Goal: Communication & Community: Answer question/provide support

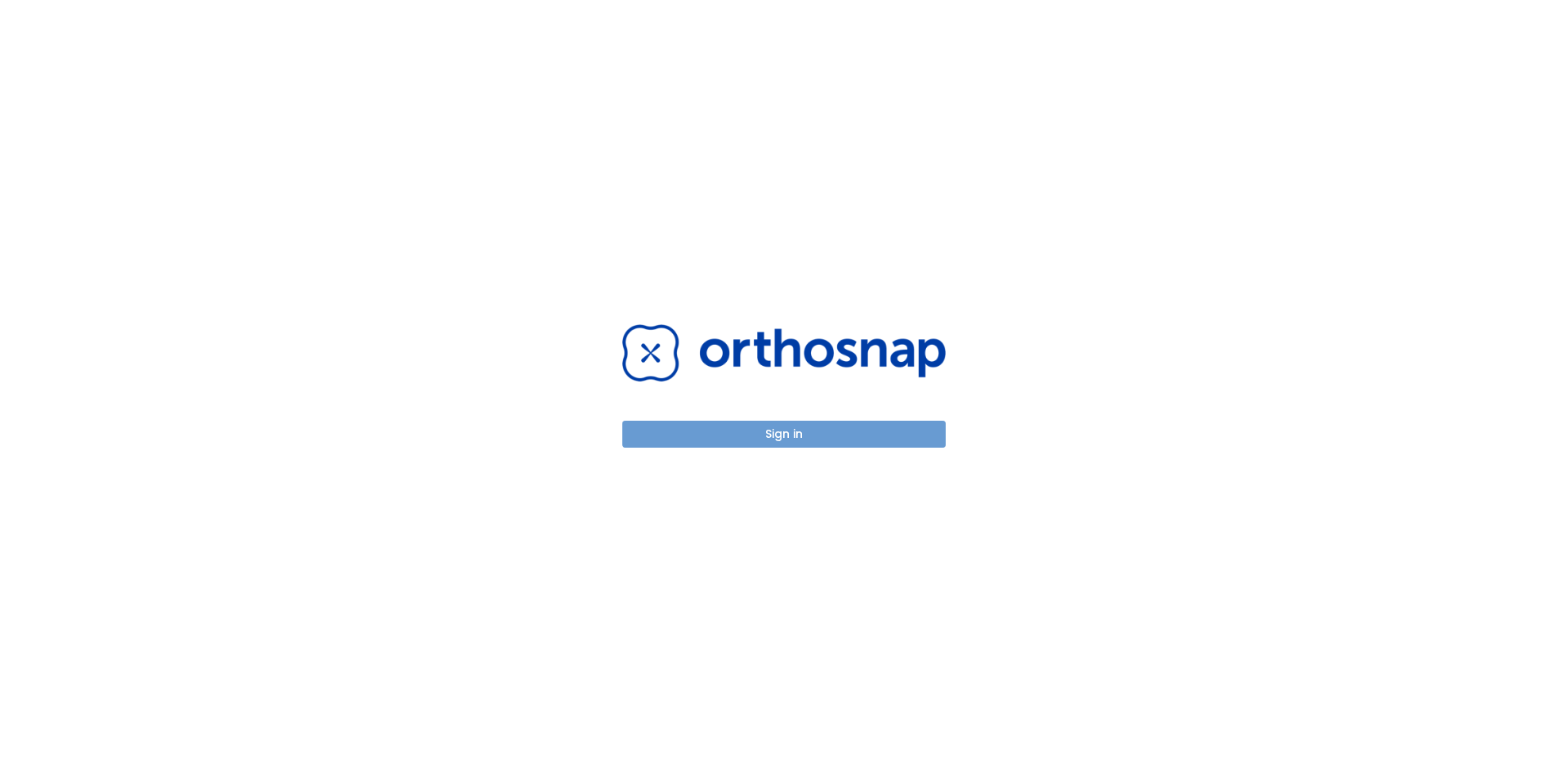
click at [784, 438] on button "Sign in" at bounding box center [784, 434] width 323 height 27
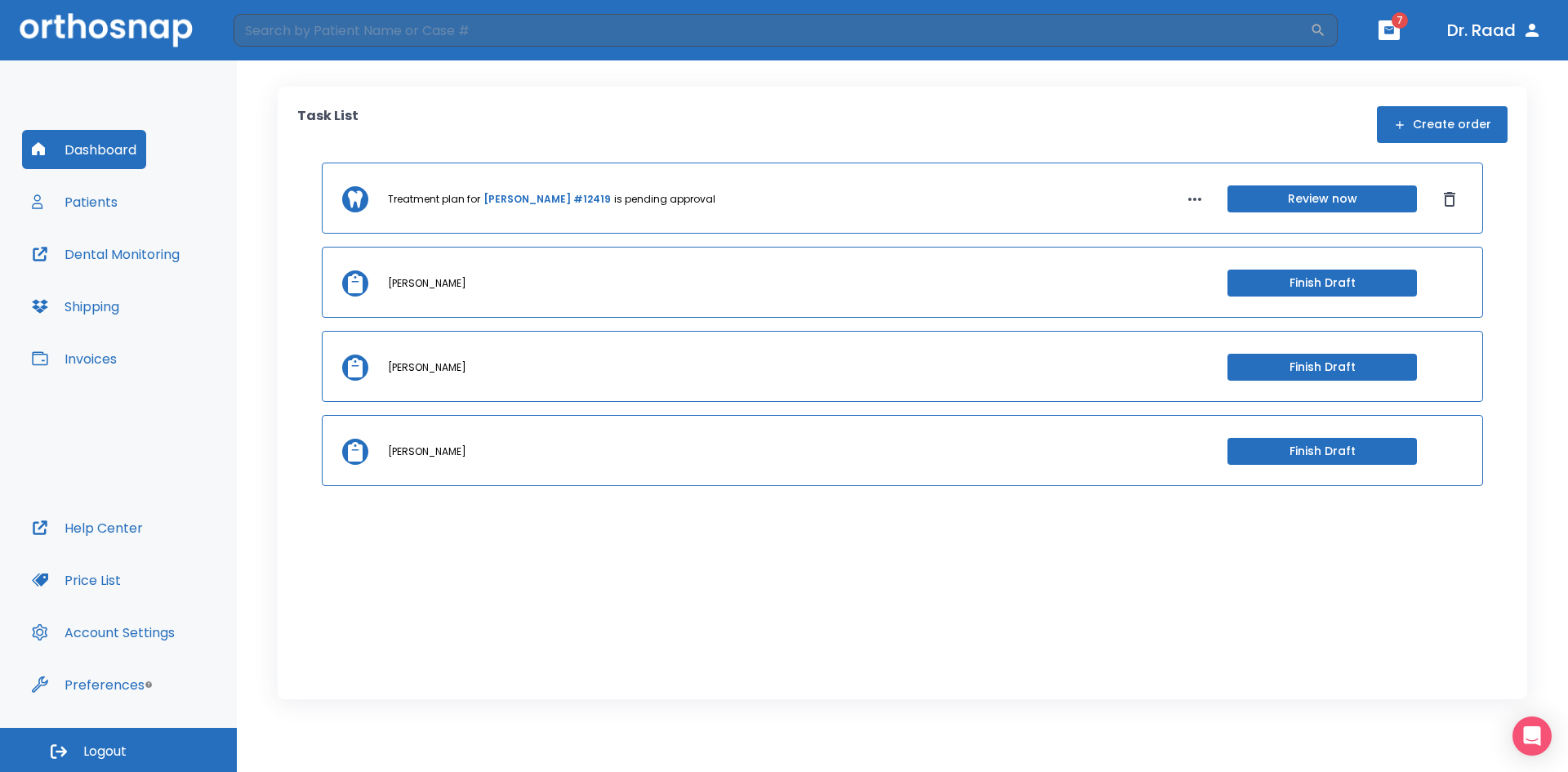
click at [107, 184] on button "Patients" at bounding box center [74, 201] width 106 height 39
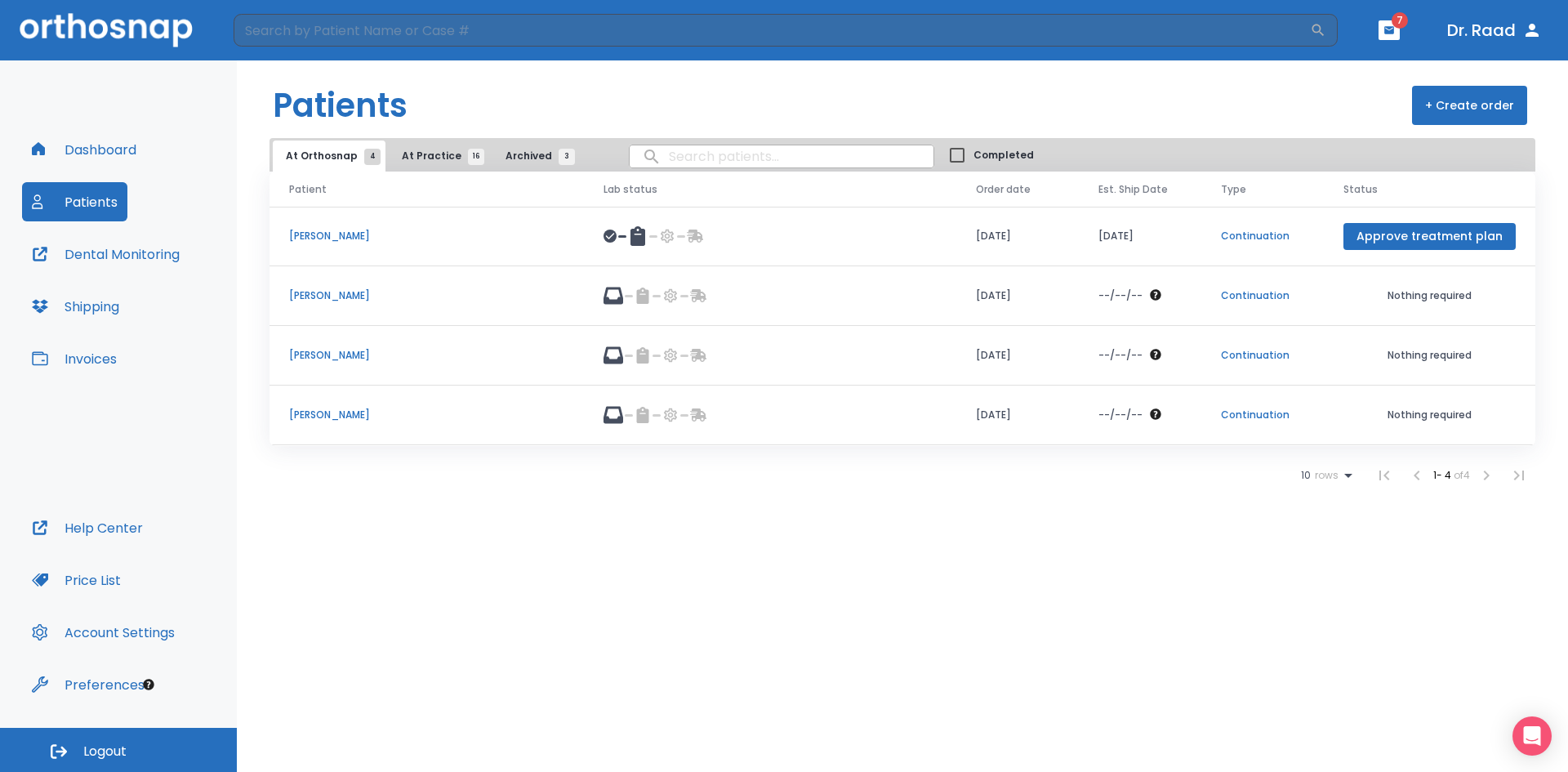
click at [407, 161] on span "At Practice 16" at bounding box center [439, 156] width 74 height 14
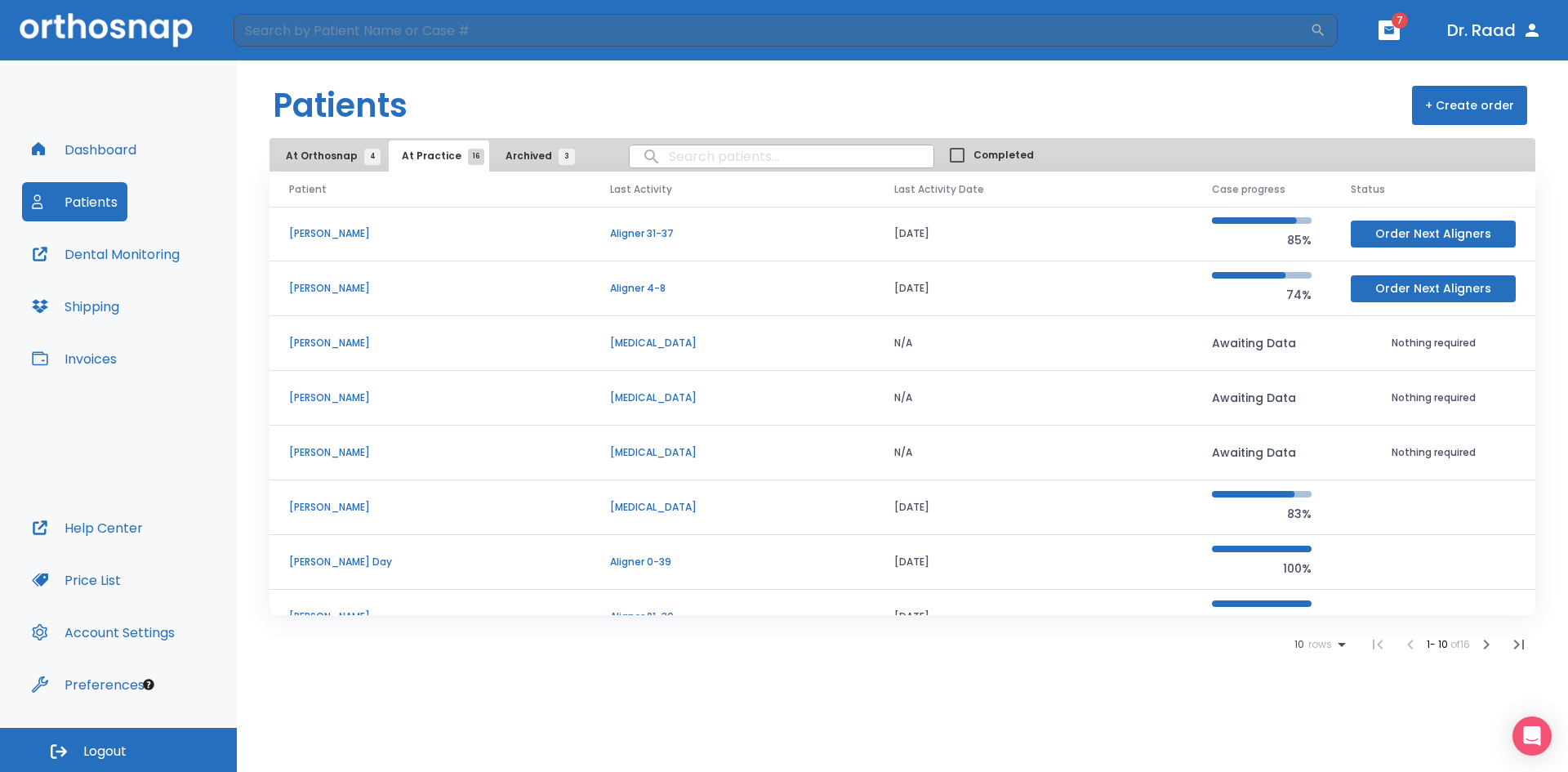
drag, startPoint x: 337, startPoint y: 175, endPoint x: 336, endPoint y: 163, distance: 12.0
click at [337, 174] on th "Patient" at bounding box center [429, 190] width 320 height 36
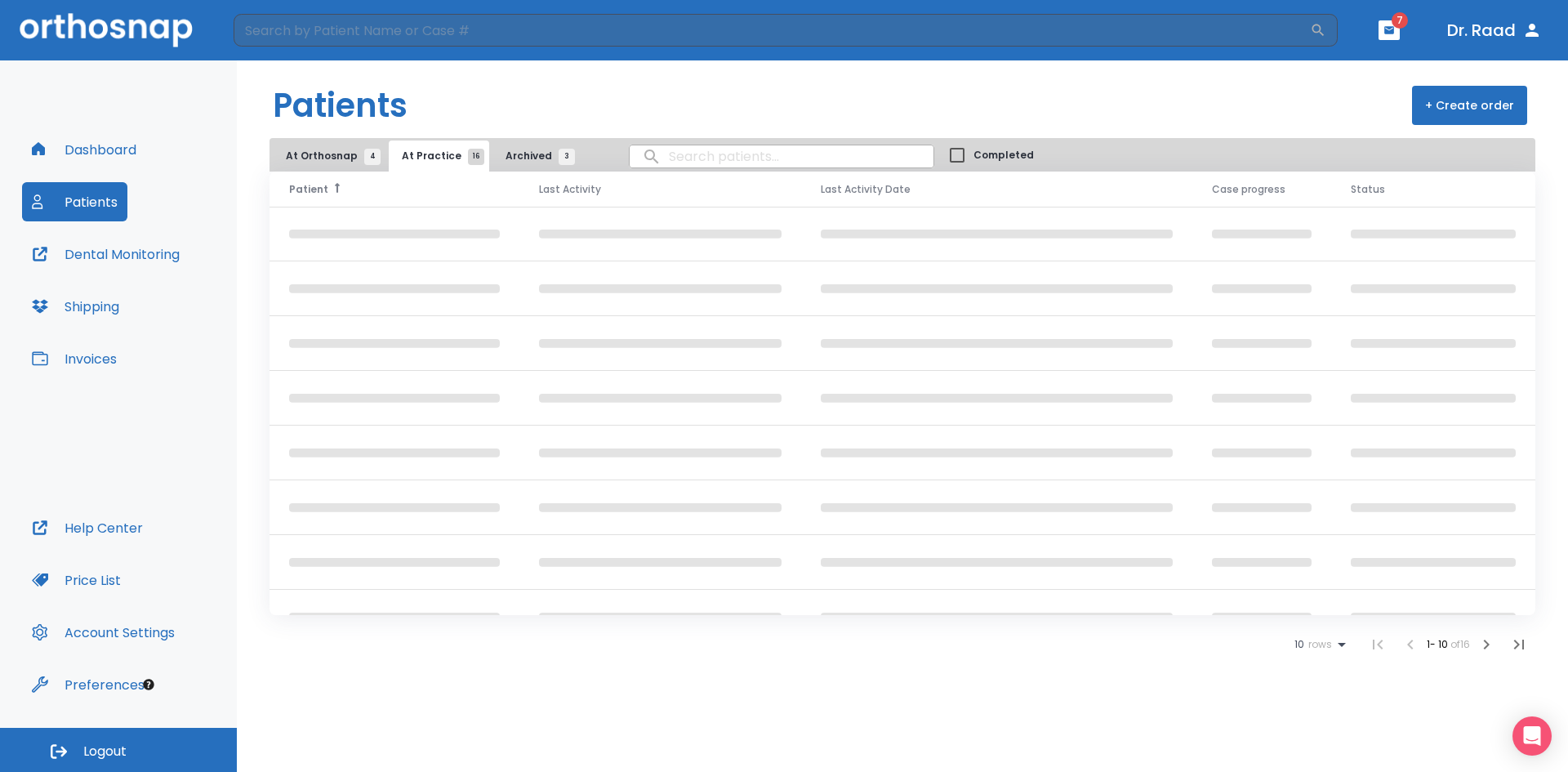
click at [329, 154] on span "At Orthosnap 4" at bounding box center [329, 156] width 87 height 14
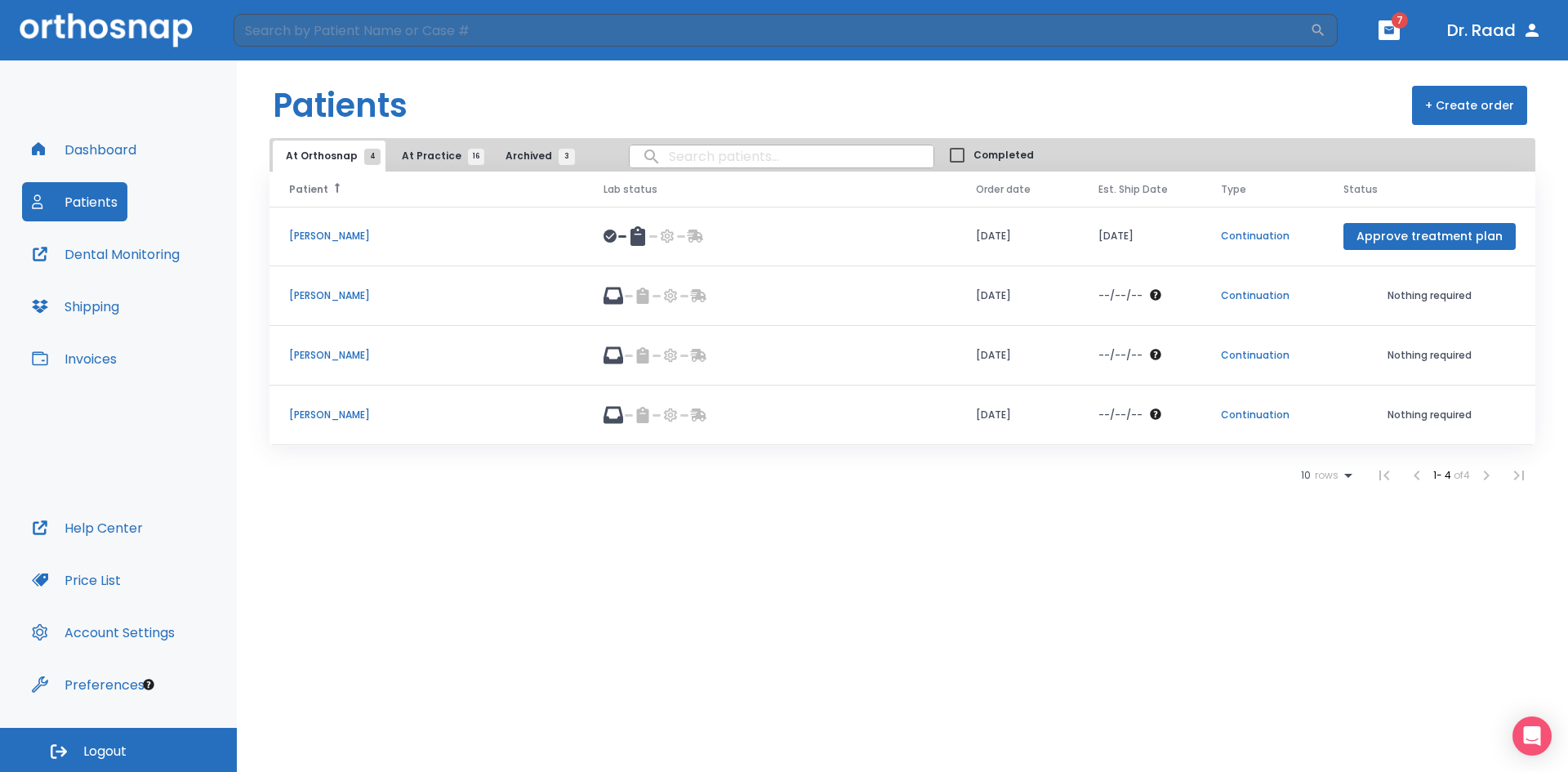
click at [333, 351] on p "Alexander Boyd" at bounding box center [426, 355] width 275 height 14
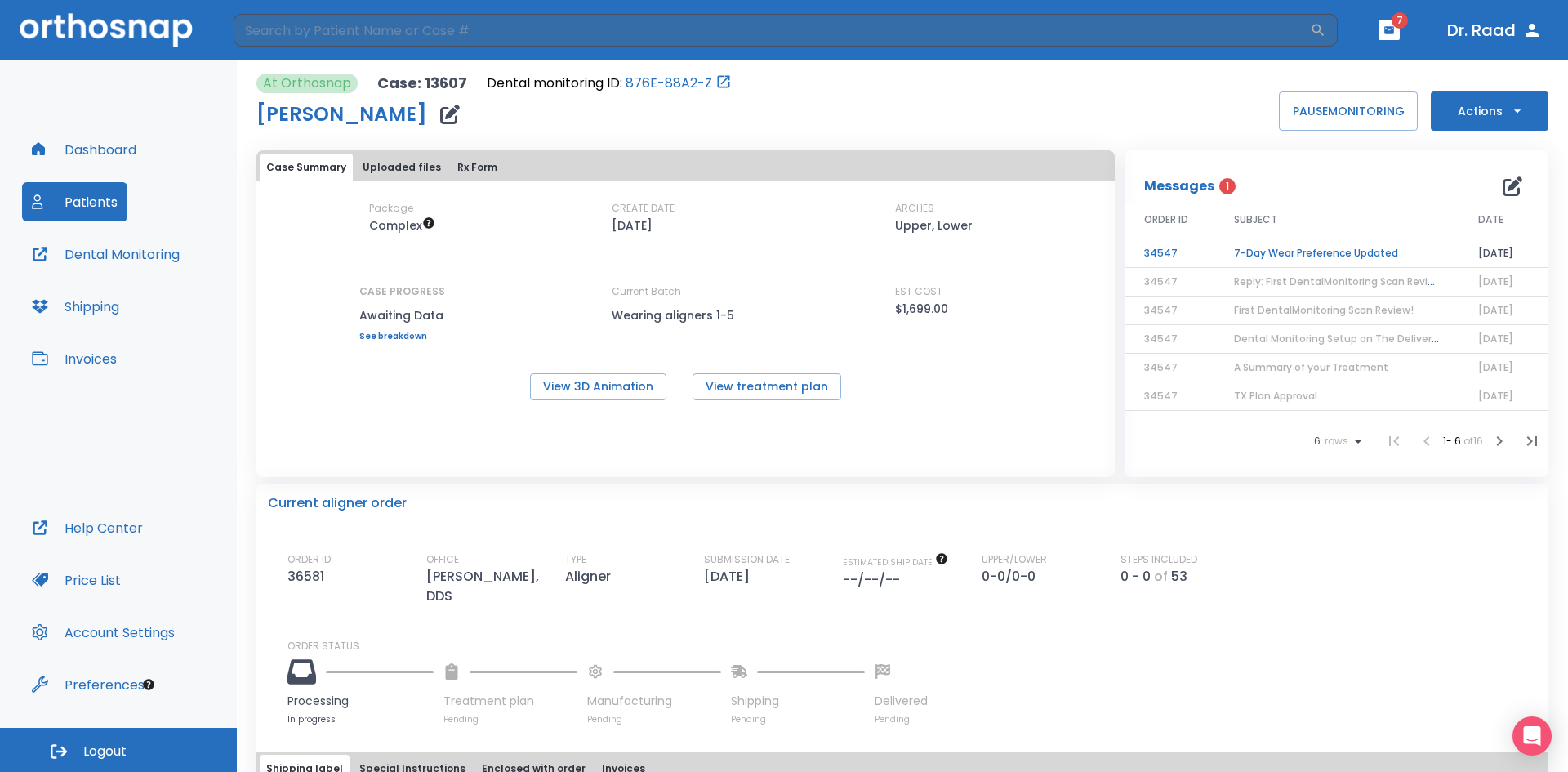
click at [1331, 256] on td "7-Day Wear Preference Updated" at bounding box center [1336, 254] width 244 height 29
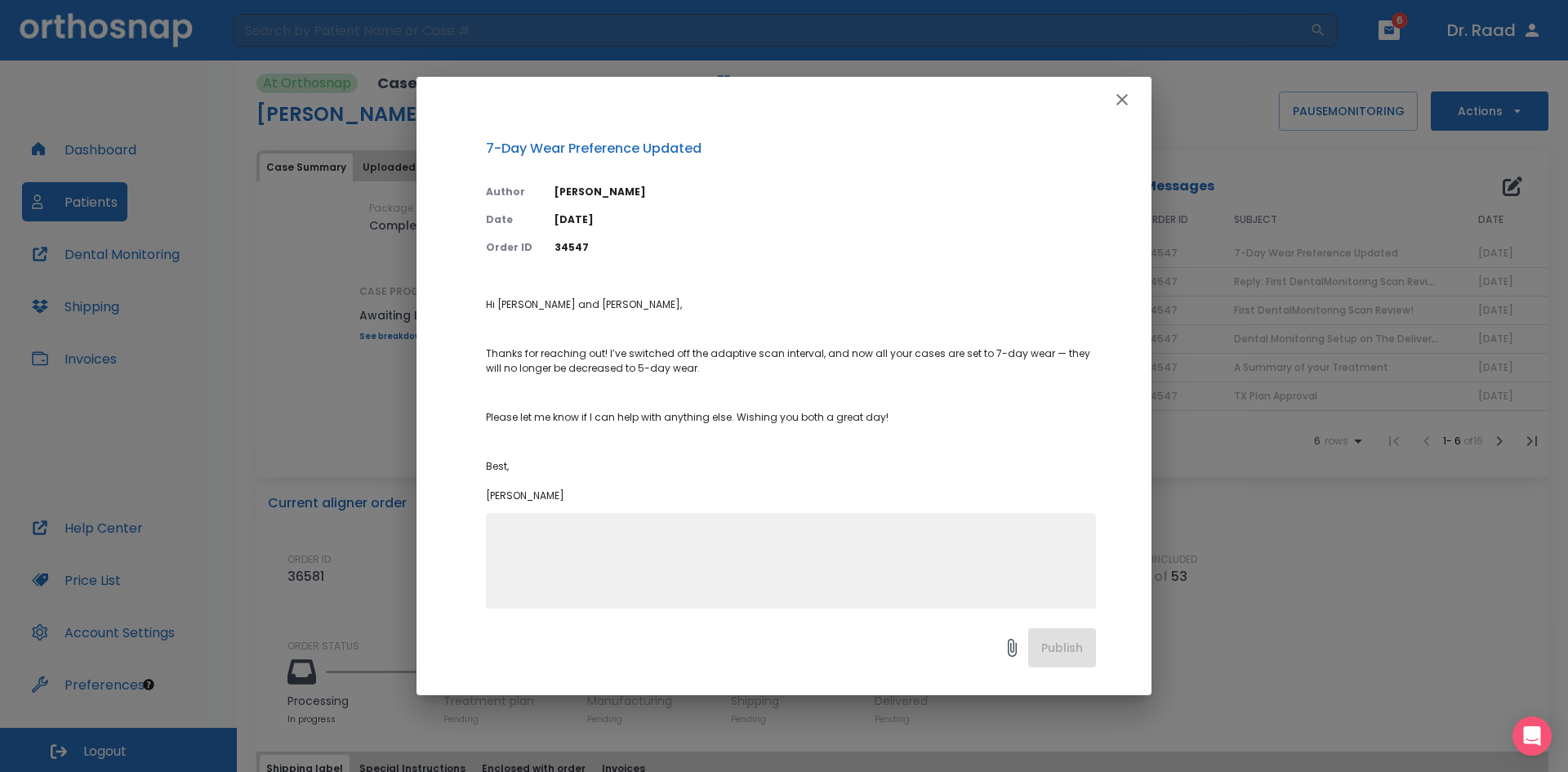
click at [696, 589] on textarea at bounding box center [791, 586] width 590 height 113
type textarea "thank you."
click at [1057, 643] on button "Publish" at bounding box center [1062, 647] width 68 height 39
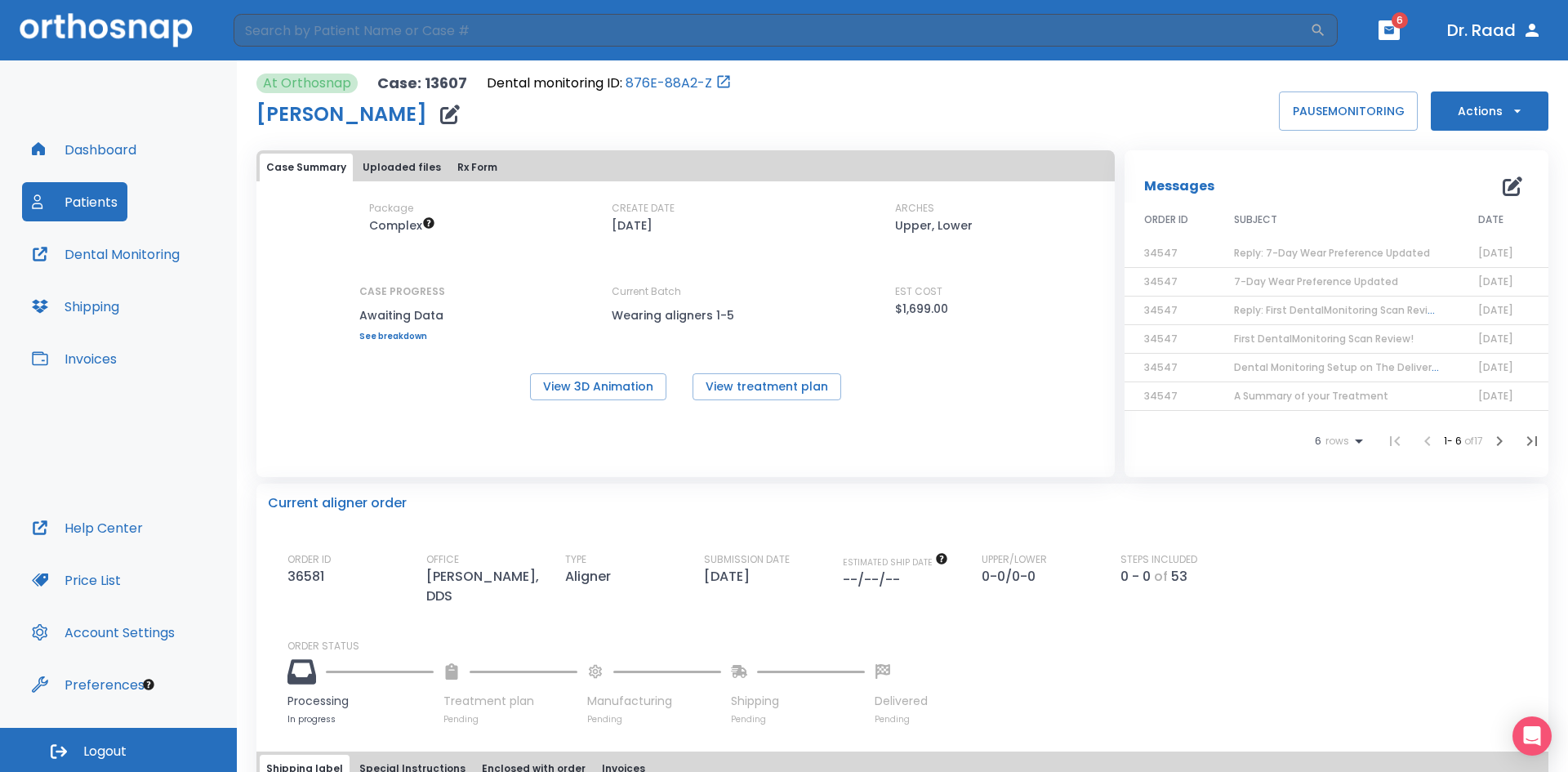
click at [1311, 283] on span "7-Day Wear Preference Updated" at bounding box center [1316, 281] width 164 height 14
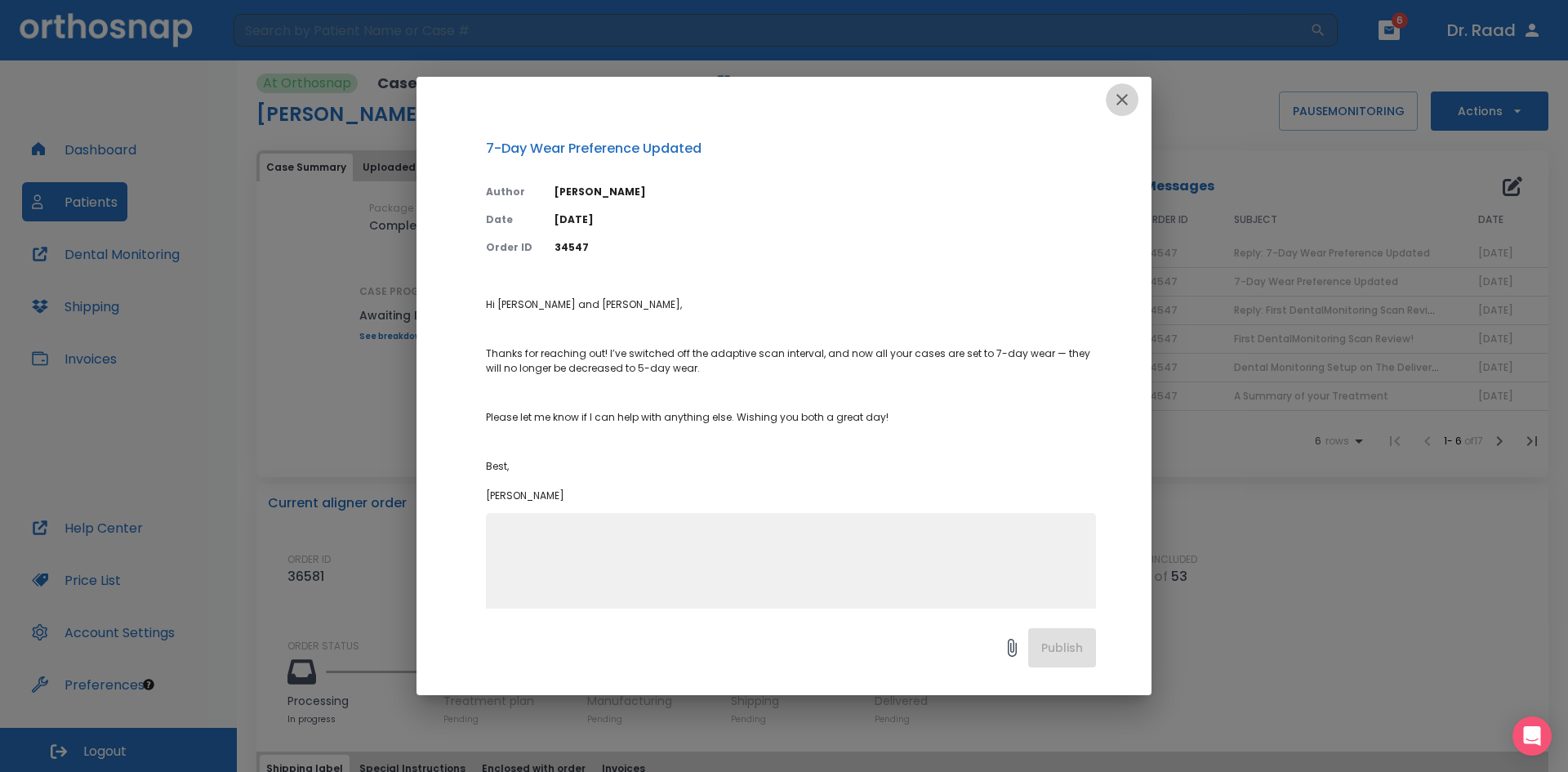
click at [1120, 93] on icon "button" at bounding box center [1122, 99] width 20 height 20
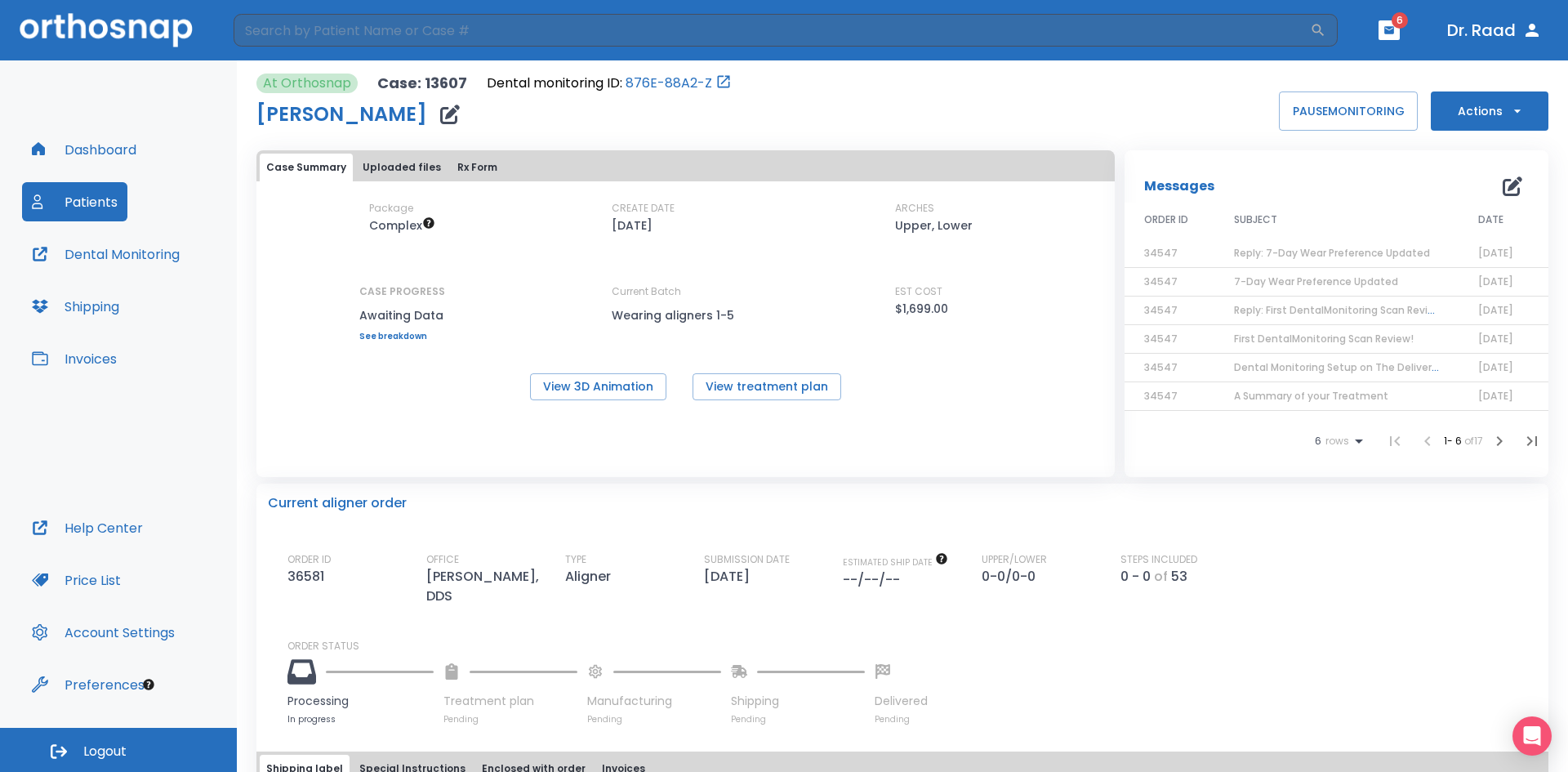
click at [1272, 281] on span "7-Day Wear Preference Updated" at bounding box center [1316, 281] width 164 height 14
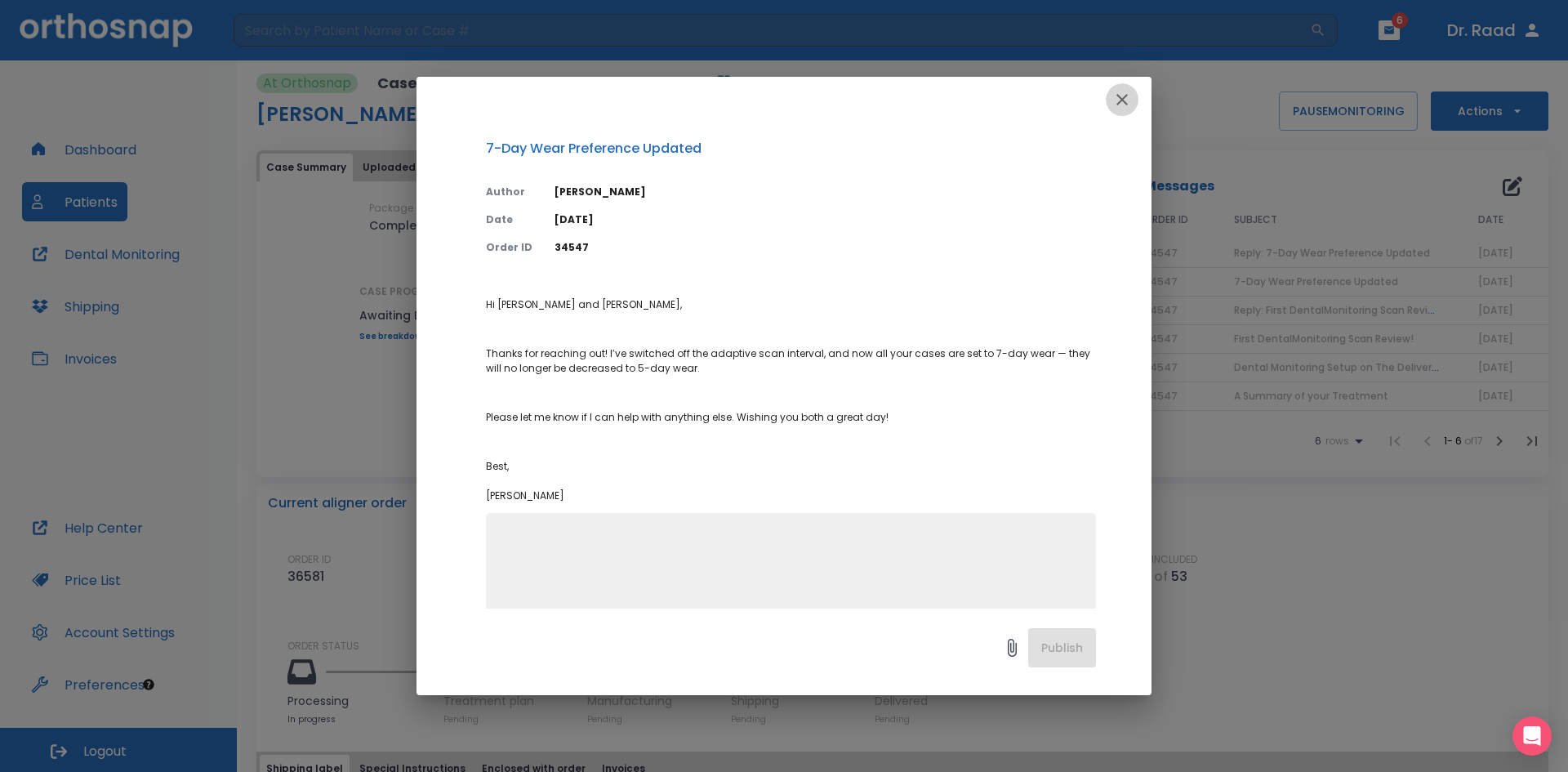
click at [1121, 100] on icon "button" at bounding box center [1121, 99] width 12 height 12
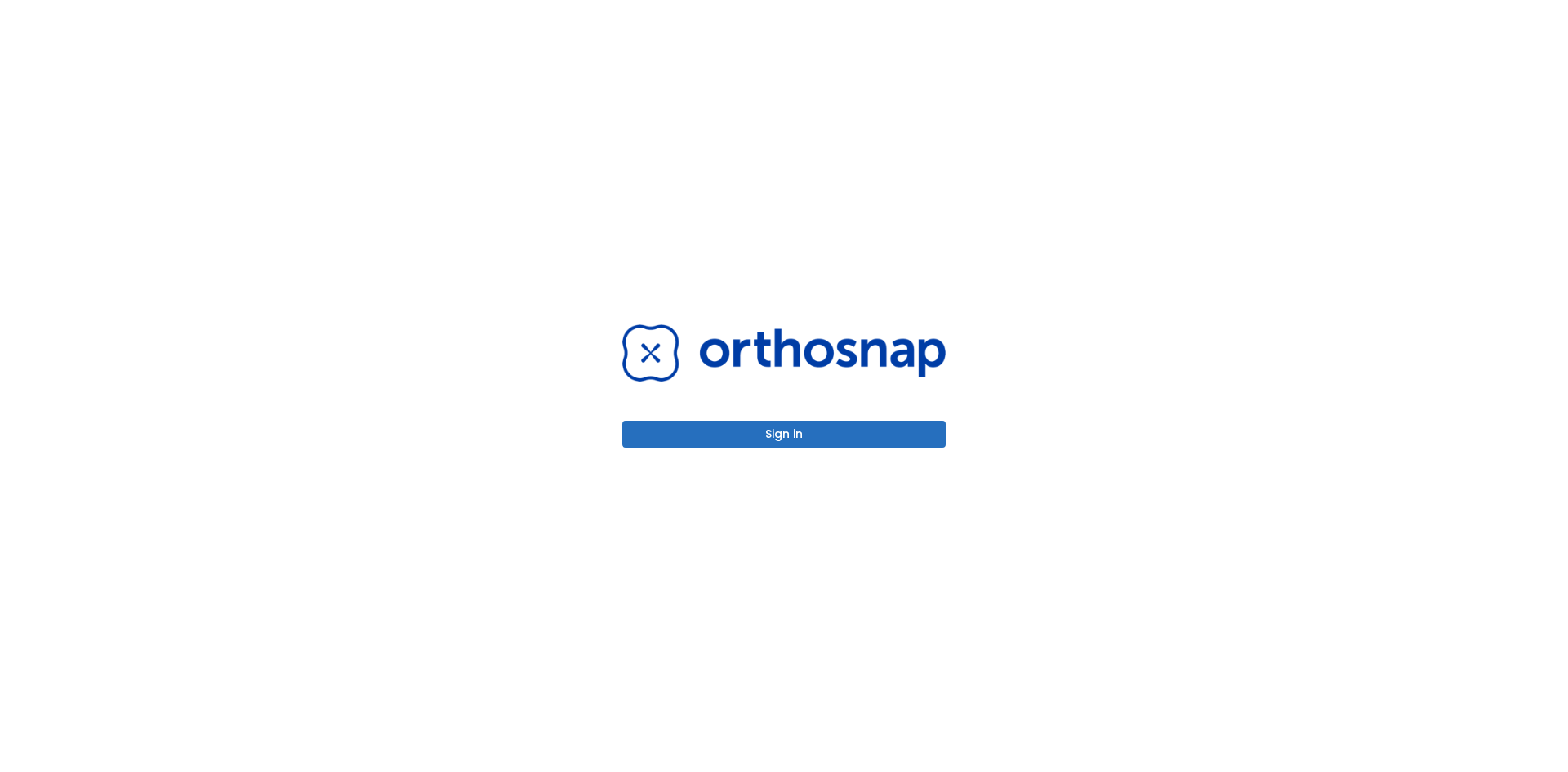
click at [796, 433] on button "Sign in" at bounding box center [784, 434] width 323 height 27
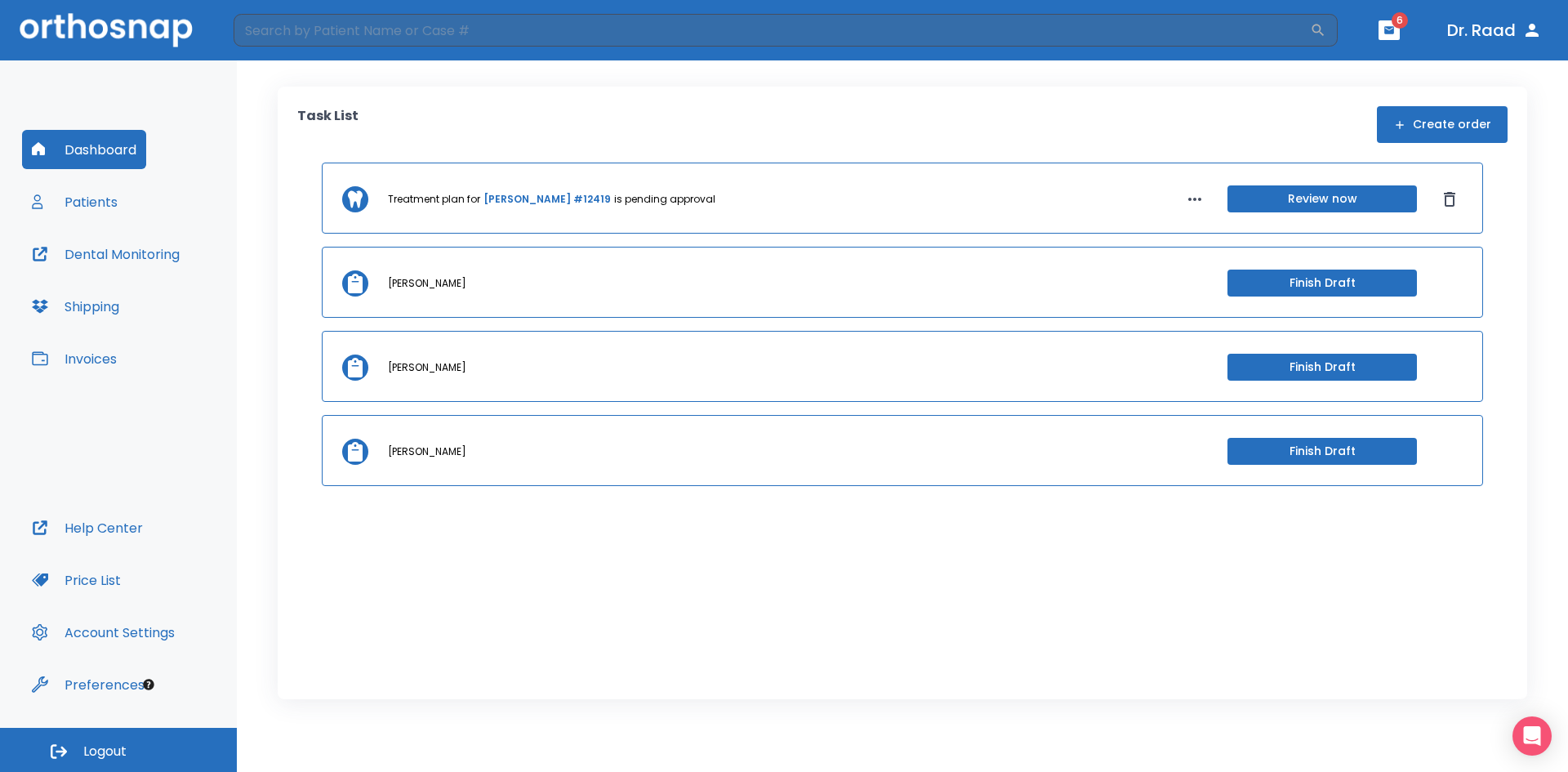
click at [89, 205] on button "Patients" at bounding box center [74, 201] width 106 height 39
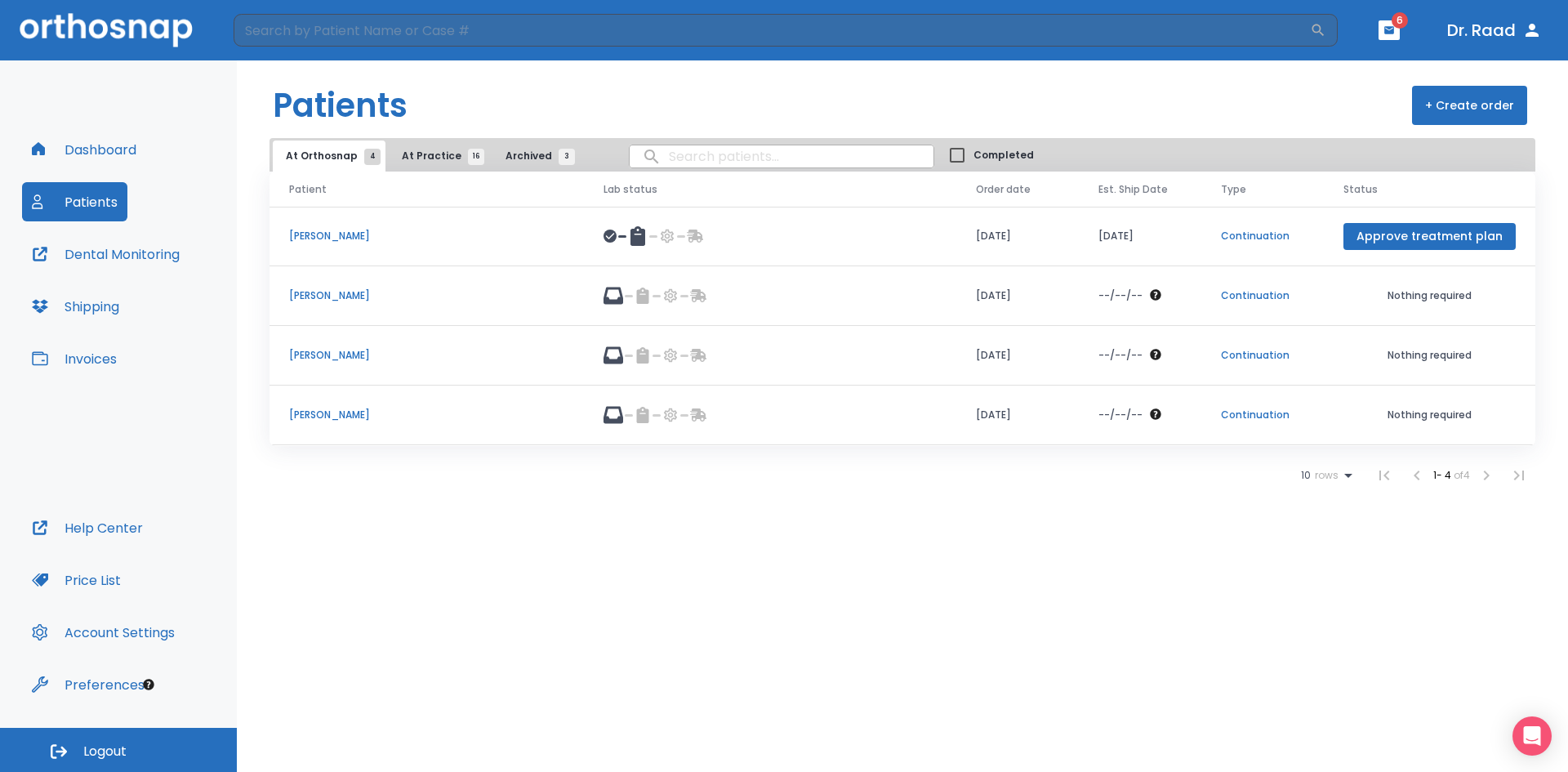
click at [320, 418] on p "Annette Pocica" at bounding box center [426, 414] width 275 height 14
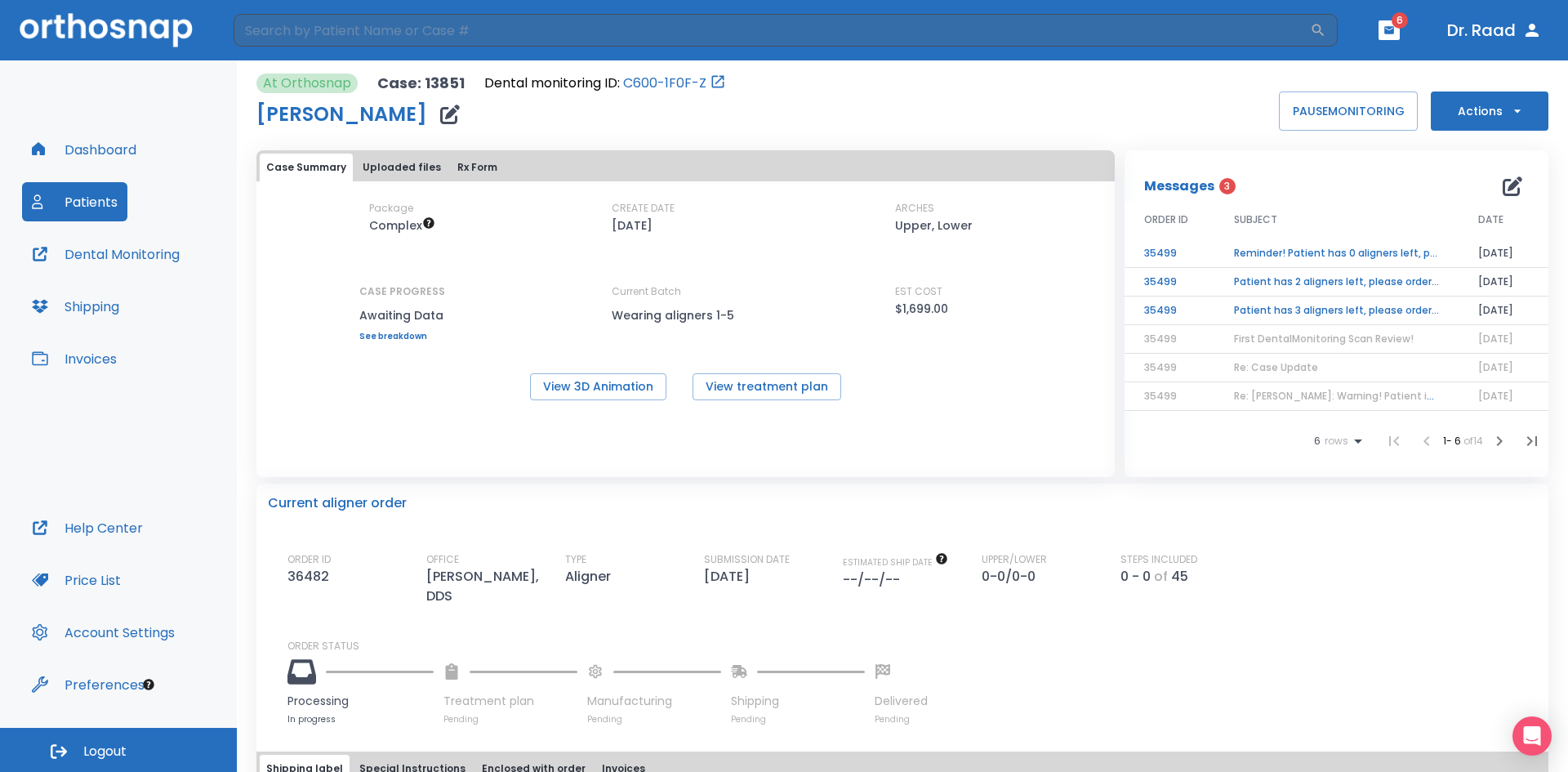
click at [1328, 256] on td "Reminder! Patient has 0 aligners left, please order next set!" at bounding box center [1336, 254] width 244 height 29
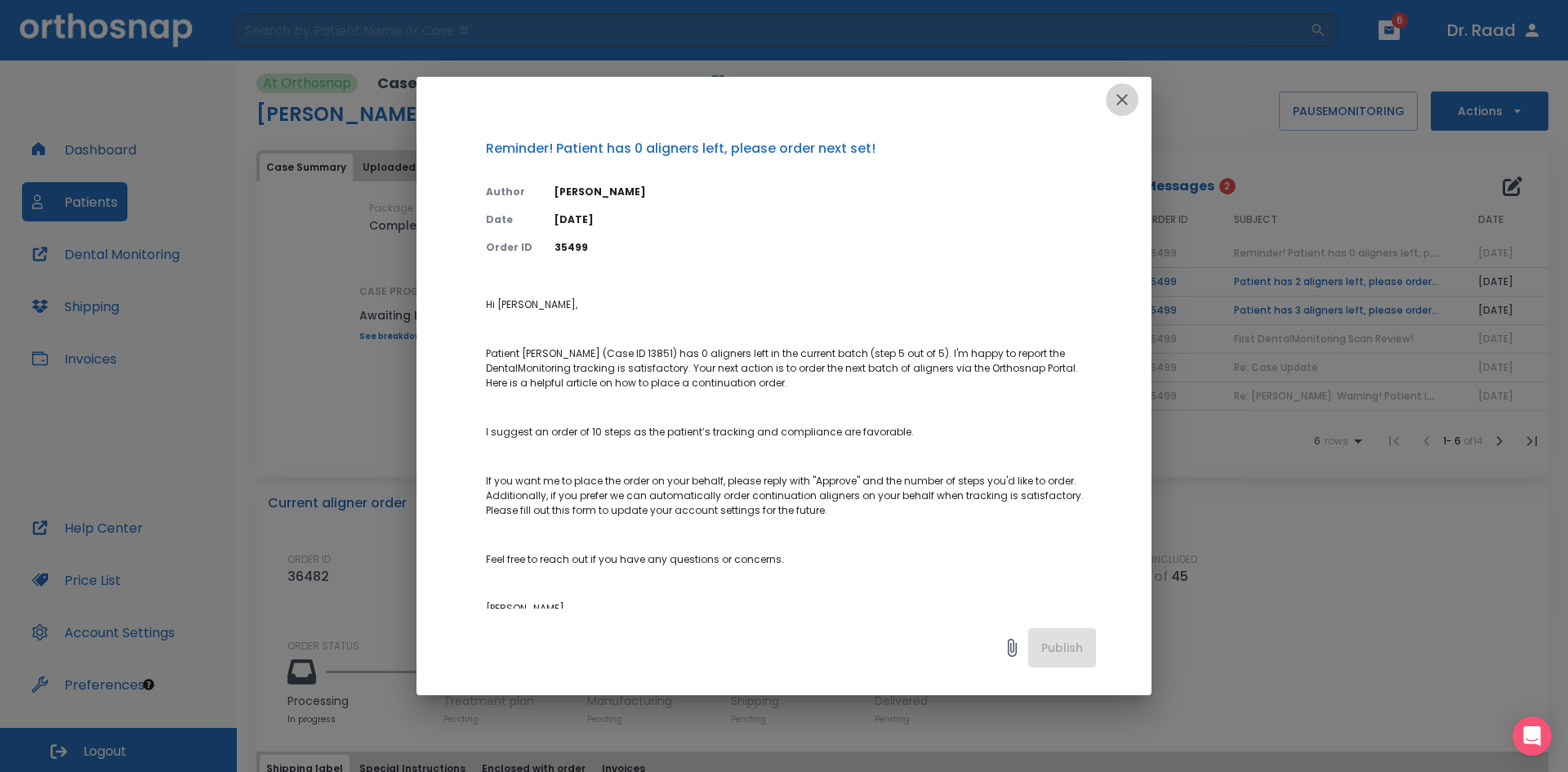
click at [1118, 92] on icon "button" at bounding box center [1122, 99] width 20 height 20
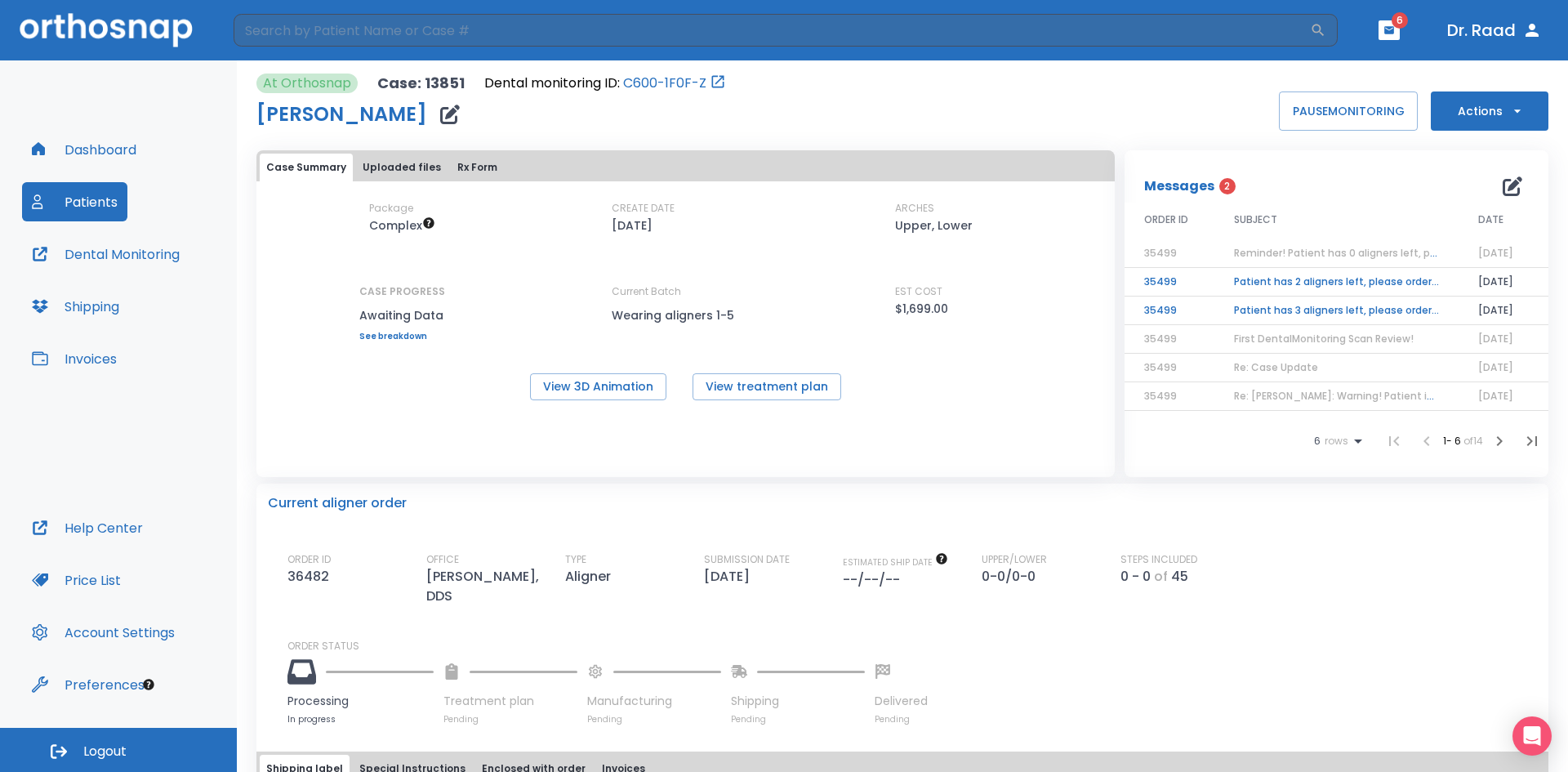
click at [1293, 242] on td "Reminder! Patient has 0 aligners left, please order next set!" at bounding box center [1336, 254] width 244 height 29
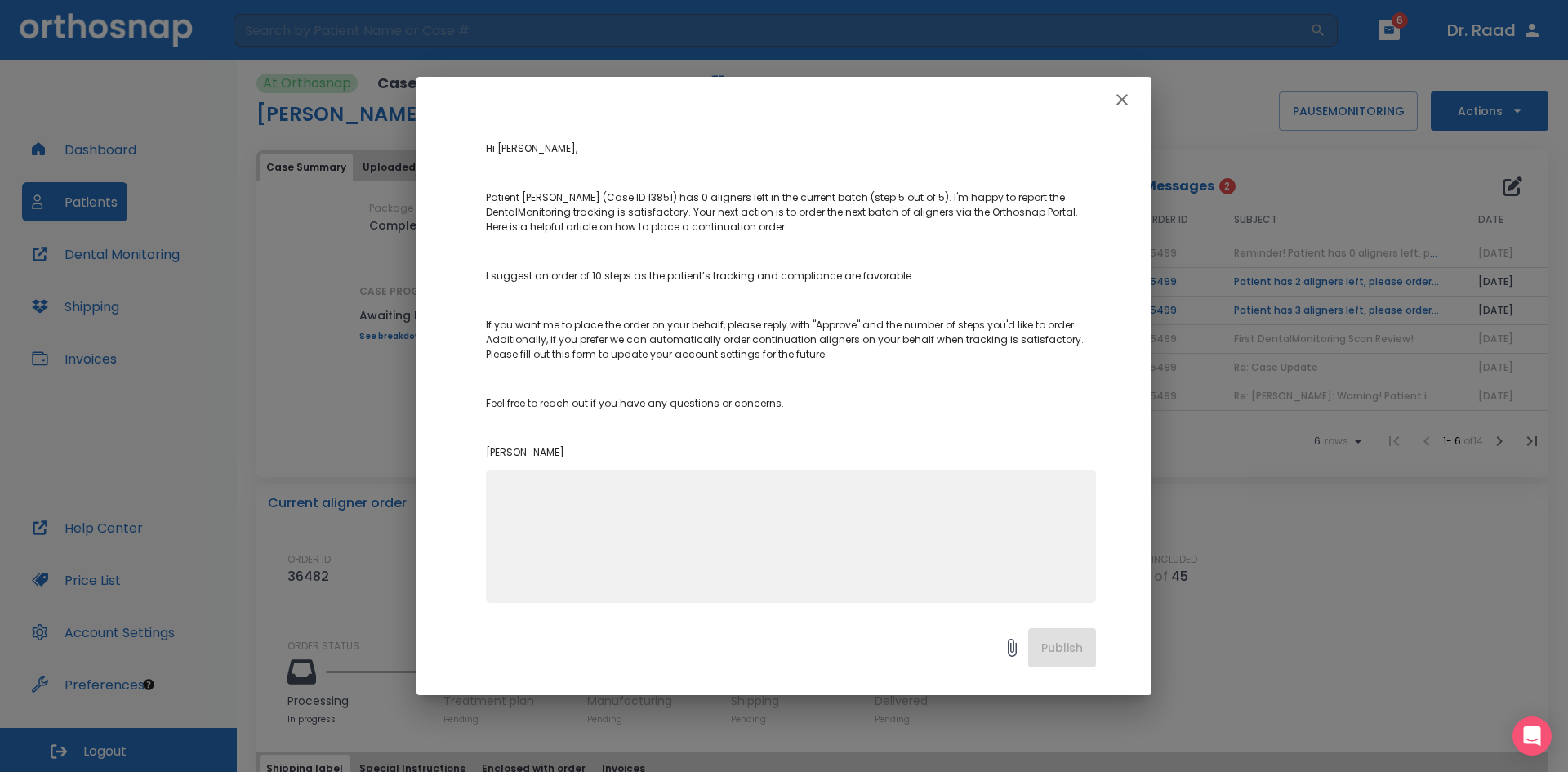
scroll to position [167, 0]
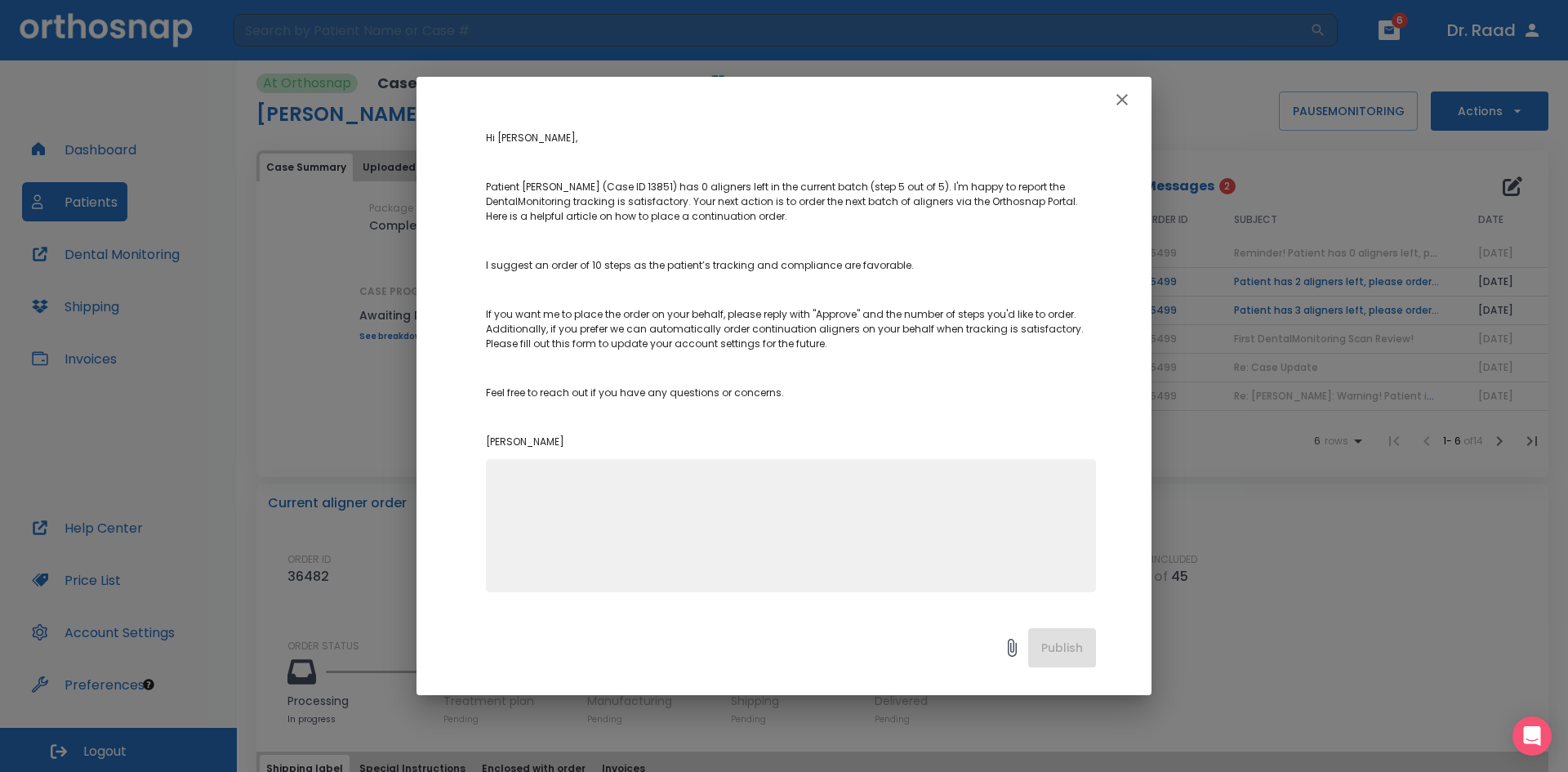
click at [560, 500] on textarea at bounding box center [791, 532] width 590 height 113
type textarea "Do you have an estimated shipping date? I will need to schedule next appt for d…"
click at [1056, 647] on button "Publish" at bounding box center [1062, 647] width 68 height 39
